Goal: Information Seeking & Learning: Find specific fact

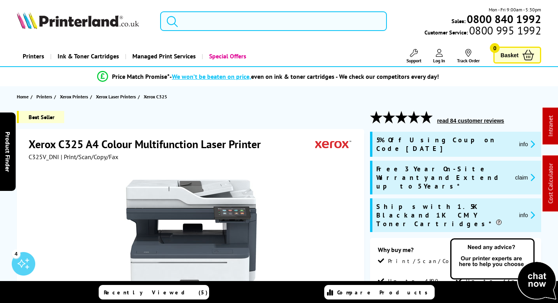
click at [197, 23] on input "search" at bounding box center [273, 21] width 227 height 20
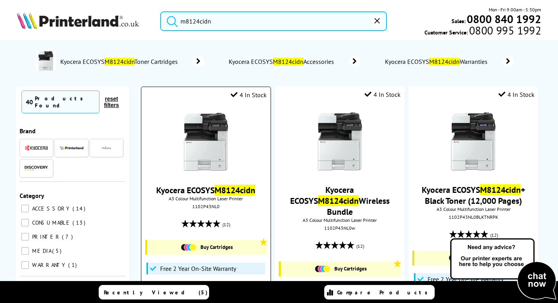
type input "m8124cidn"
click at [196, 144] on img at bounding box center [206, 141] width 59 height 59
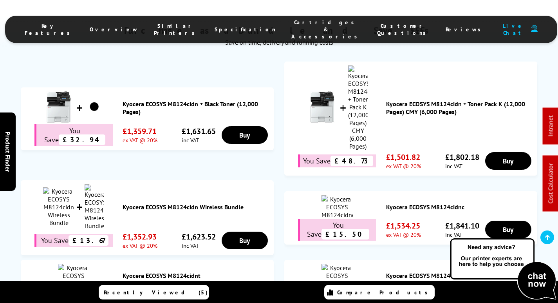
click at [301, 24] on span "Cartridges & Accessories" at bounding box center [326, 29] width 70 height 21
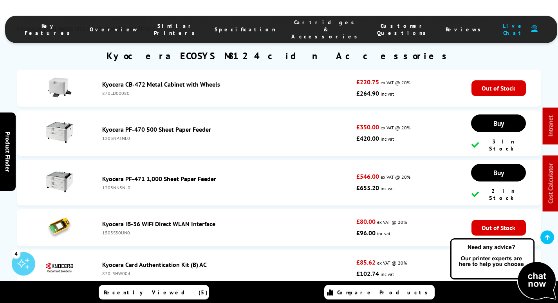
scroll to position [2976, 0]
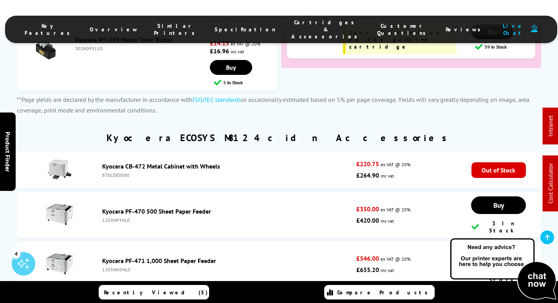
click at [116, 217] on div "1203NP3NL0" at bounding box center [227, 220] width 251 height 6
copy div "1203NP3NL0"
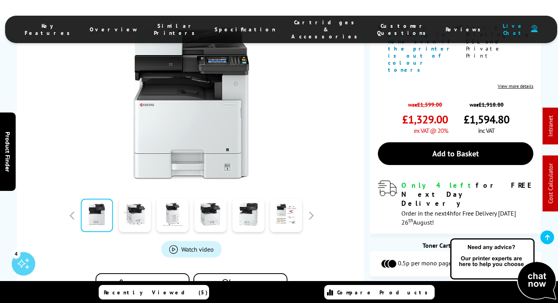
scroll to position [274, 0]
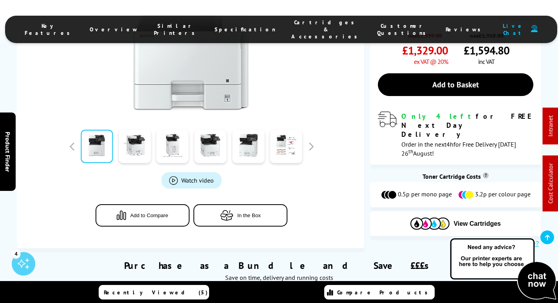
click at [286, 33] on ul "Key Features Overview Similar Printers Specification Cartridges & Accessories C…" at bounding box center [281, 29] width 552 height 27
click at [291, 23] on span "Cartridges & Accessories" at bounding box center [326, 29] width 70 height 21
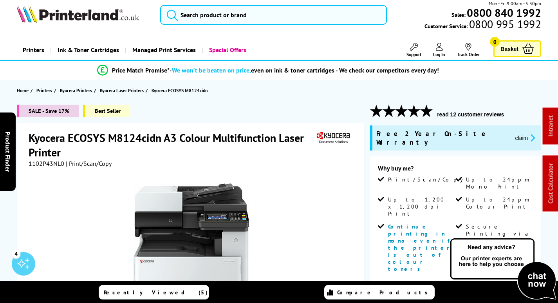
scroll to position [78, 0]
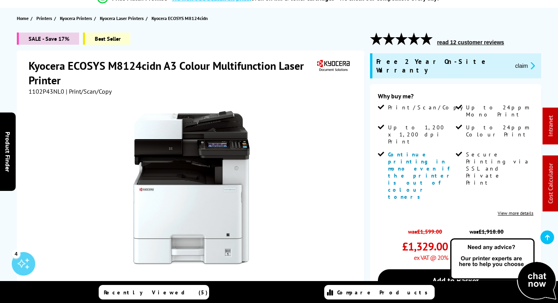
click at [47, 91] on span "1102P43NL0" at bounding box center [47, 91] width 36 height 8
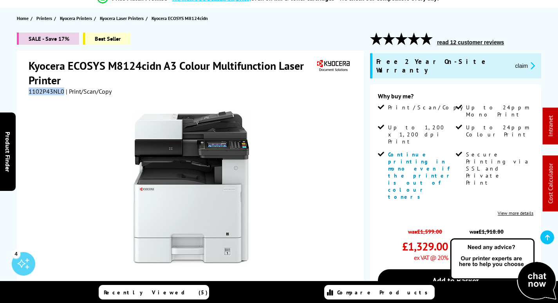
click at [47, 91] on span "1102P43NL0" at bounding box center [47, 91] width 36 height 8
copy span "1102P43NL0"
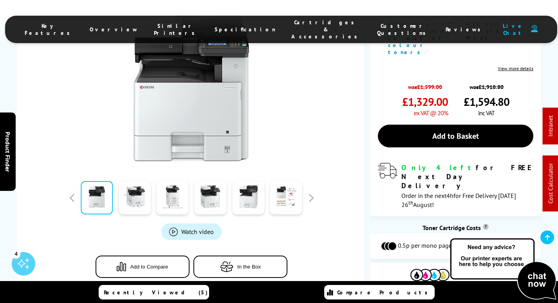
scroll to position [353, 0]
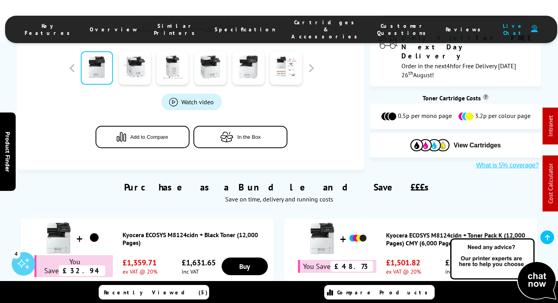
click at [293, 21] on li "Cartridges & Accessories" at bounding box center [327, 29] width 86 height 21
click at [291, 27] on span "Cartridges & Accessories" at bounding box center [326, 29] width 70 height 21
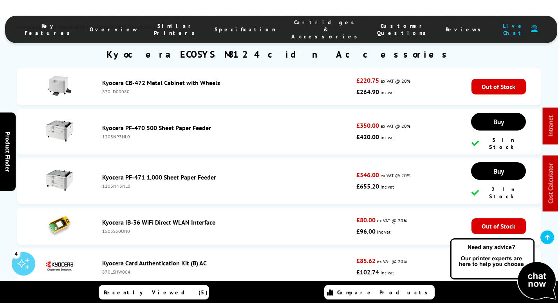
scroll to position [2982, 0]
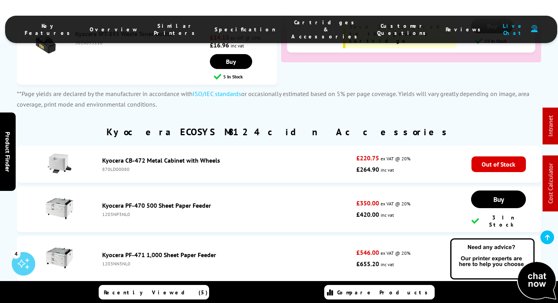
click at [120, 211] on div "1203NP3NL0" at bounding box center [227, 214] width 251 height 6
copy div "1203NP3NL0"
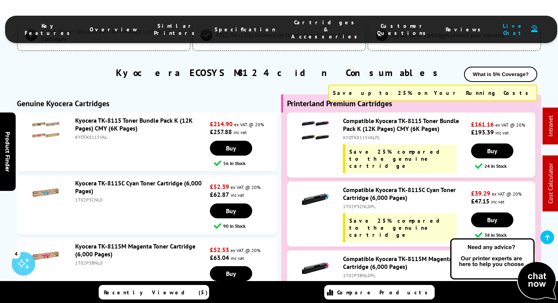
scroll to position [2512, 0]
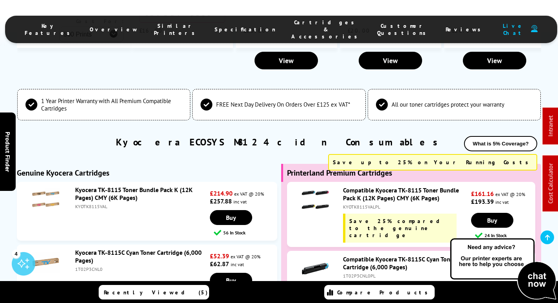
click at [90, 203] on div "KYOTK8115VAL" at bounding box center [141, 206] width 133 height 6
copy div "KYOTK8115VAL"
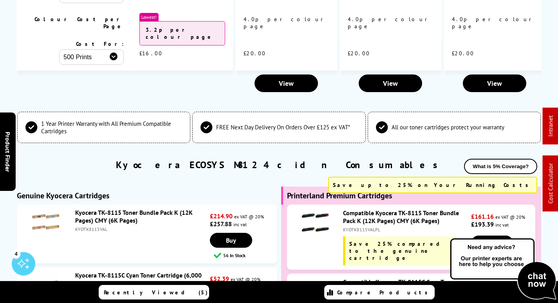
scroll to position [0, 0]
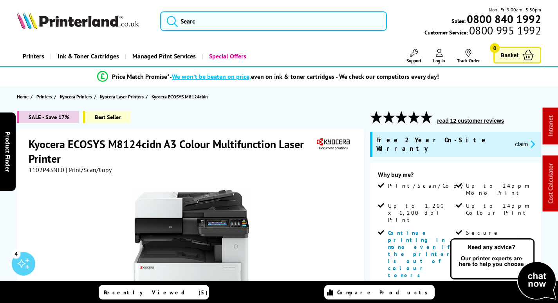
click at [513, 139] on button "claim" at bounding box center [525, 143] width 25 height 9
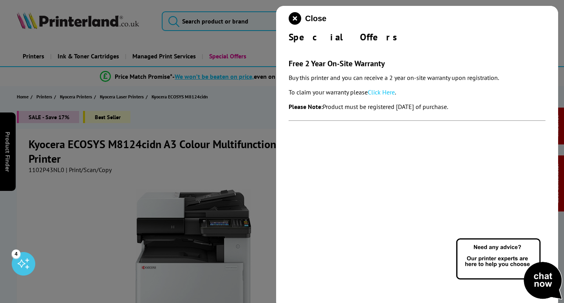
click at [385, 92] on link "Click Here" at bounding box center [381, 92] width 27 height 8
click at [295, 17] on icon "close modal" at bounding box center [295, 18] width 13 height 13
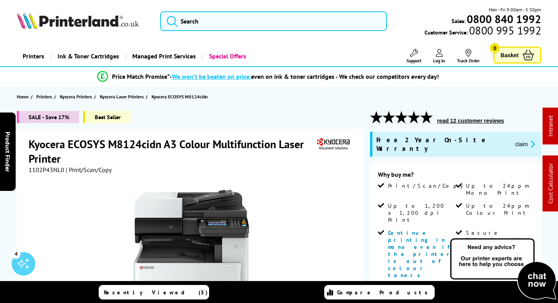
click at [408, 54] on link "Support" at bounding box center [414, 56] width 15 height 14
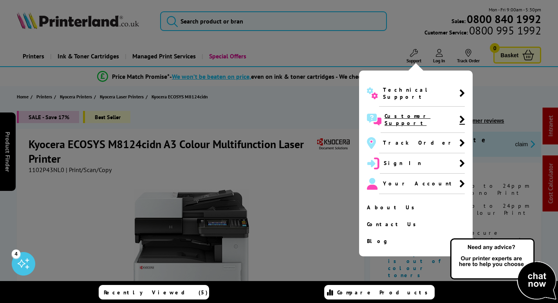
click at [404, 112] on span "Customer Support" at bounding box center [422, 119] width 75 height 14
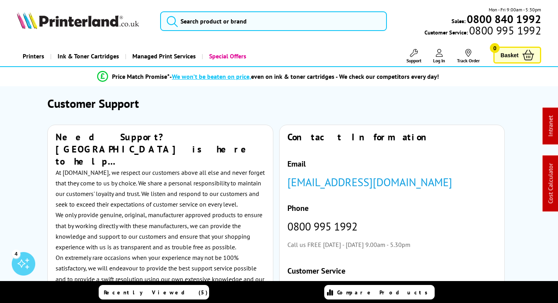
click at [423, 55] on ul "Support Technical Support Customer Support Track Order Sign In Your Account" at bounding box center [435, 56] width 101 height 14
click at [417, 58] on span "Support" at bounding box center [414, 61] width 15 height 6
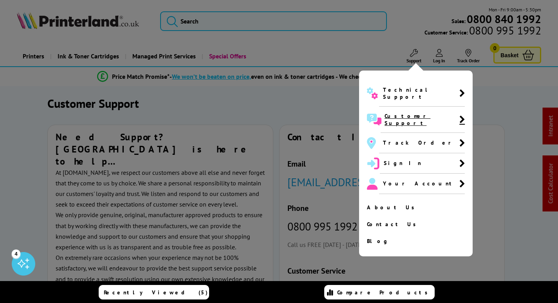
click at [399, 112] on span "Customer Support" at bounding box center [422, 119] width 75 height 14
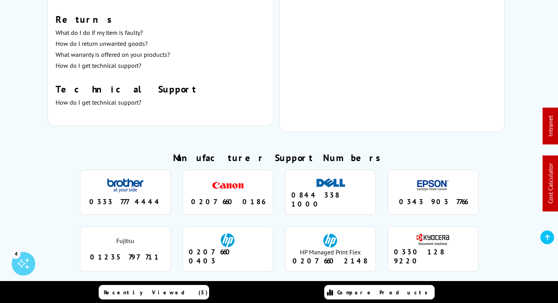
scroll to position [666, 0]
